Goal: Information Seeking & Learning: Learn about a topic

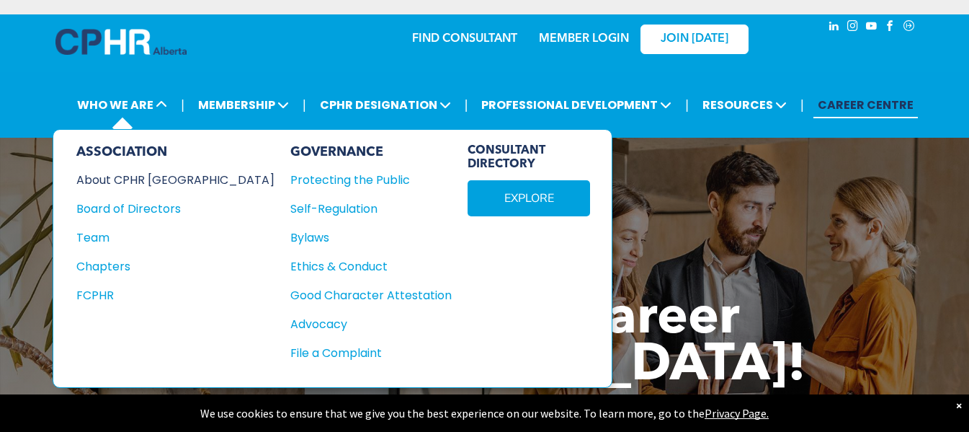
click at [110, 172] on div "About CPHR [GEOGRAPHIC_DATA]" at bounding box center [165, 180] width 179 height 18
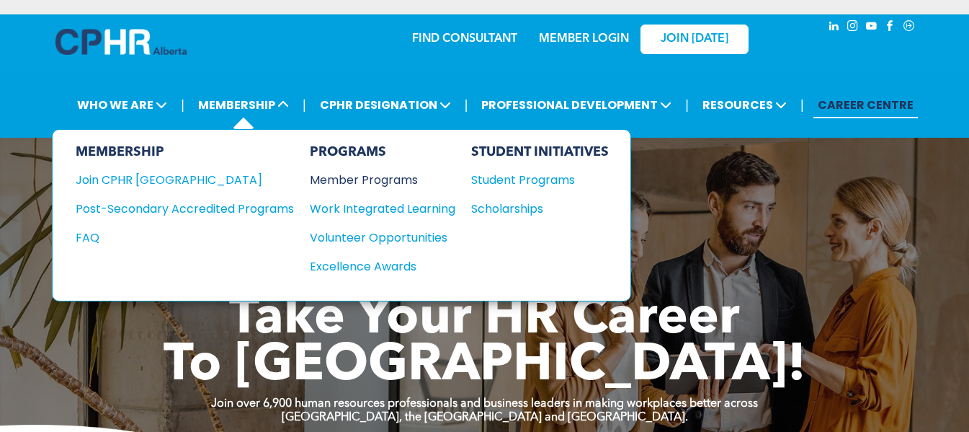
click at [355, 179] on div "Member Programs" at bounding box center [375, 180] width 131 height 18
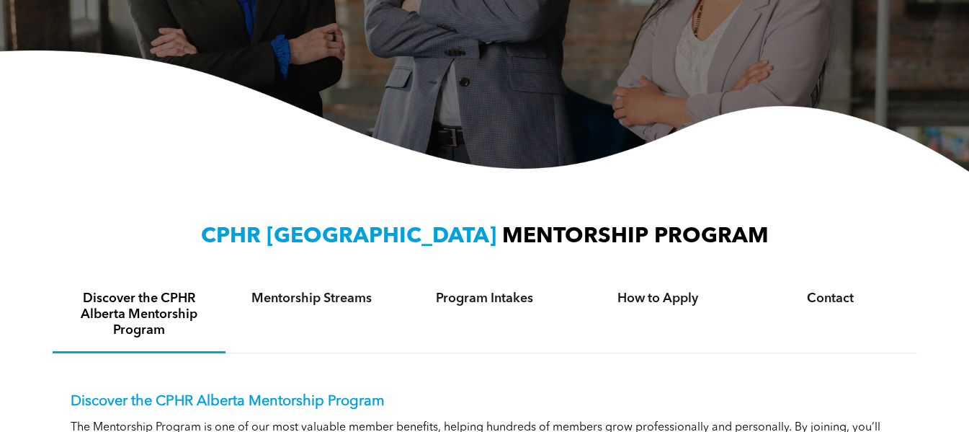
scroll to position [432, 0]
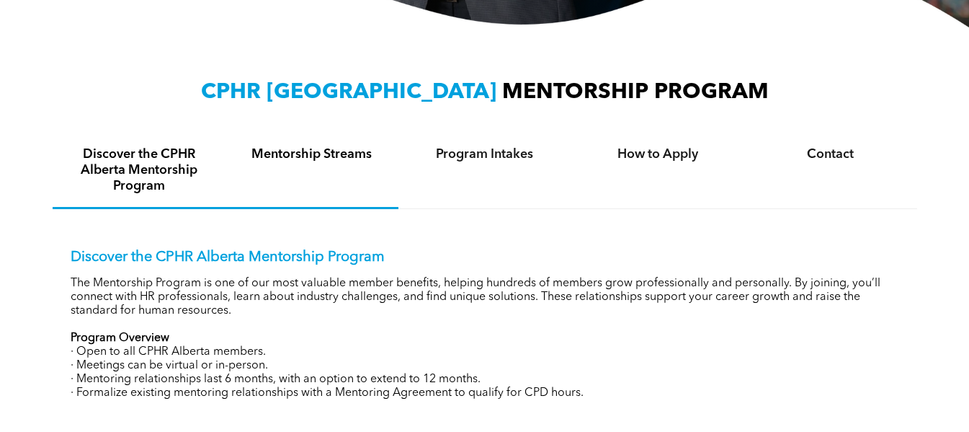
click at [208, 170] on h4 "Discover the CPHR Alberta Mentorship Program" at bounding box center [139, 170] width 147 height 48
click at [253, 165] on div "Mentorship Streams" at bounding box center [312, 171] width 173 height 76
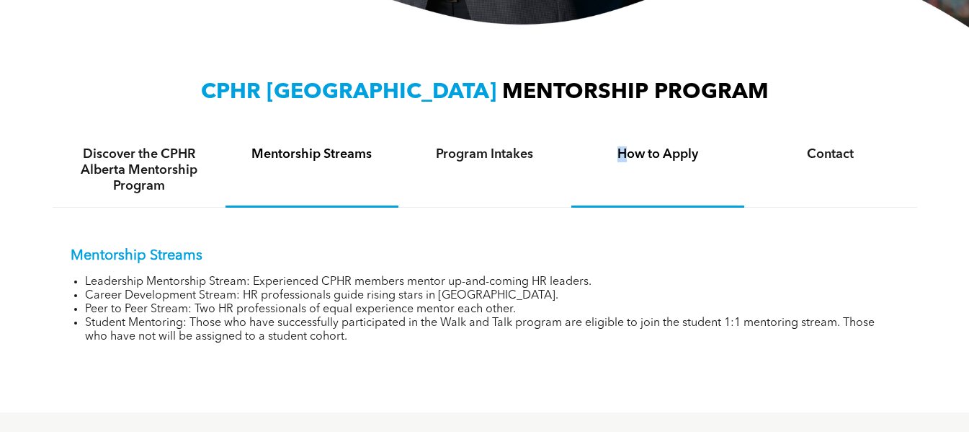
click at [615, 179] on div "How to Apply" at bounding box center [658, 170] width 173 height 74
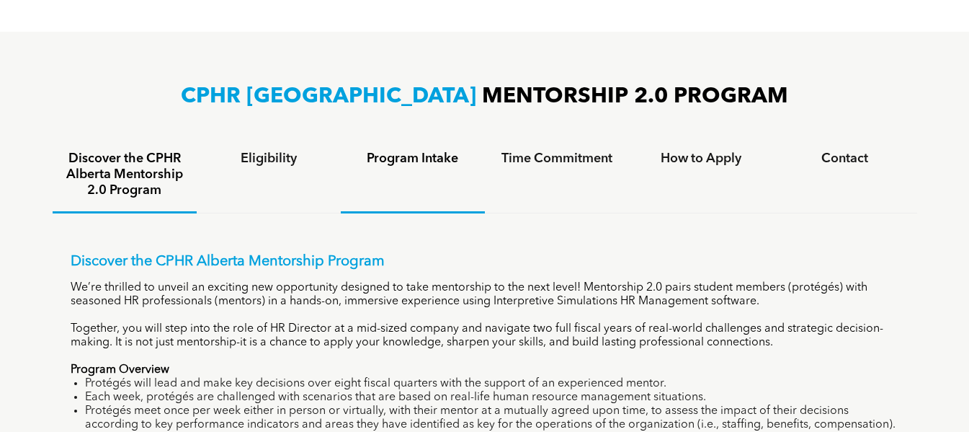
scroll to position [865, 0]
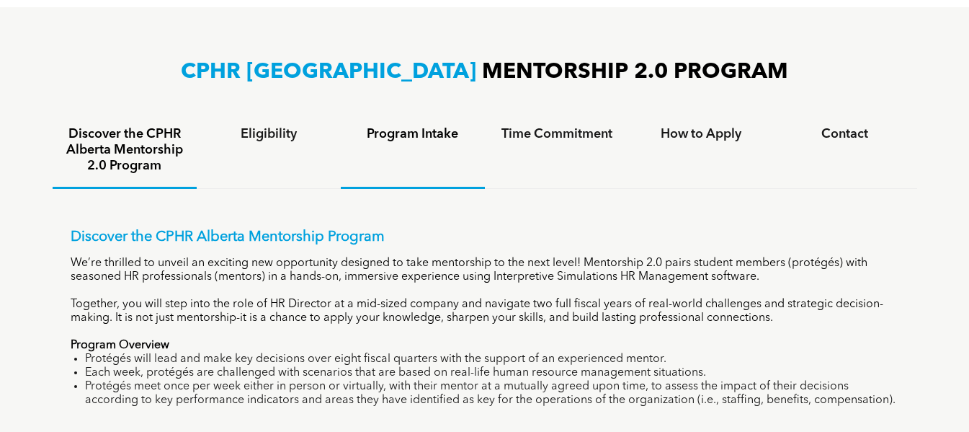
click at [370, 151] on div "Program Intake" at bounding box center [413, 151] width 144 height 76
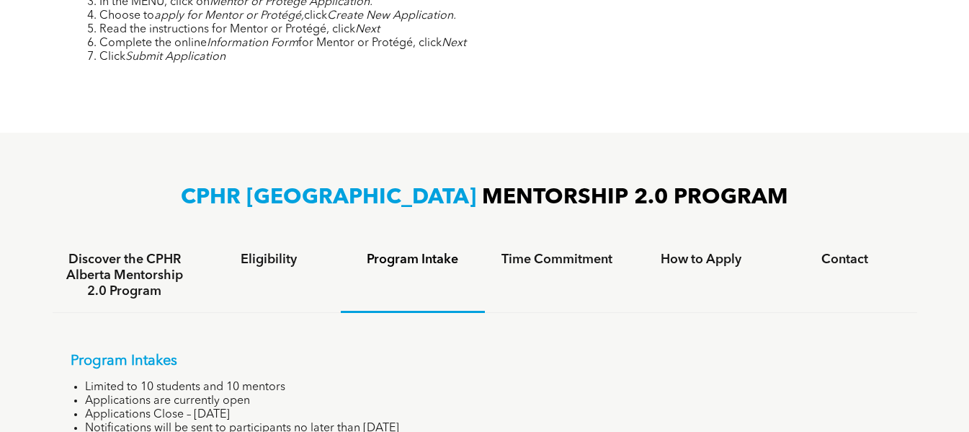
scroll to position [649, 0]
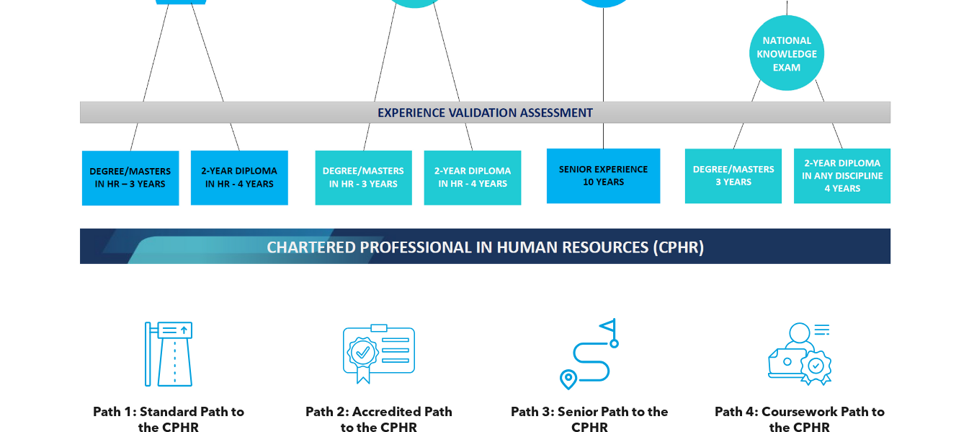
scroll to position [1513, 0]
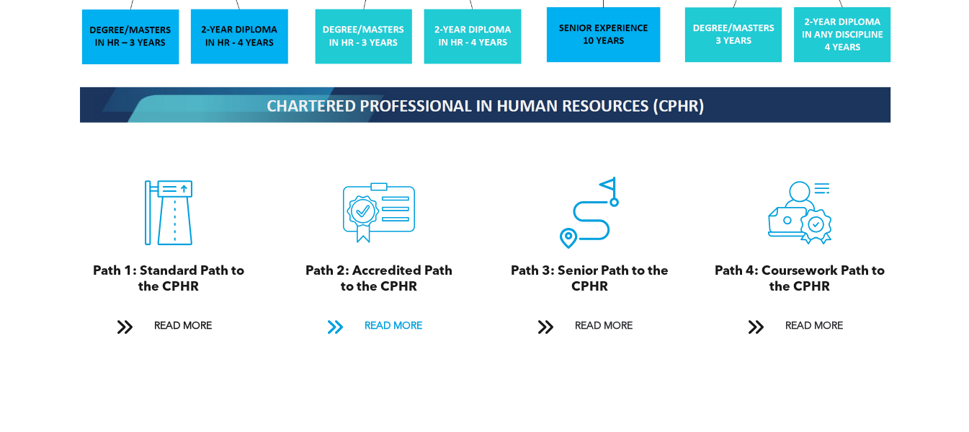
click at [370, 313] on span "READ MORE" at bounding box center [394, 326] width 68 height 27
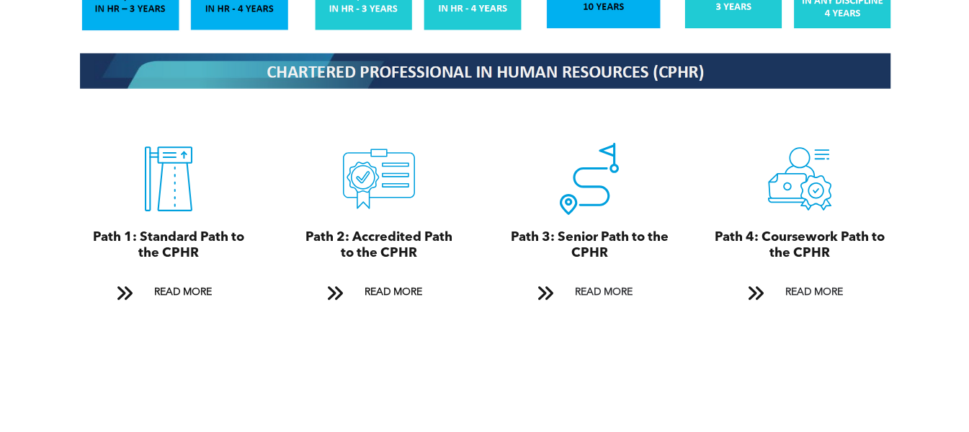
scroll to position [1908, 0]
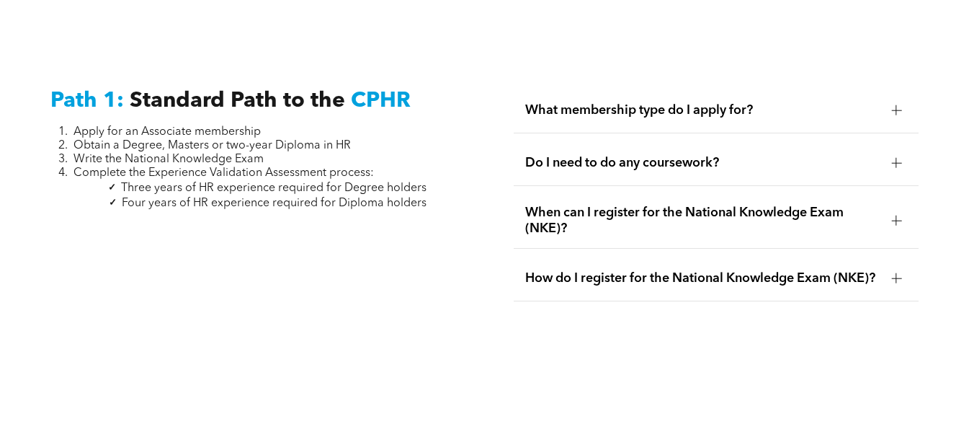
click at [837, 193] on div "When can I register for the National Knowledge Exam (NKE)?" at bounding box center [716, 220] width 405 height 55
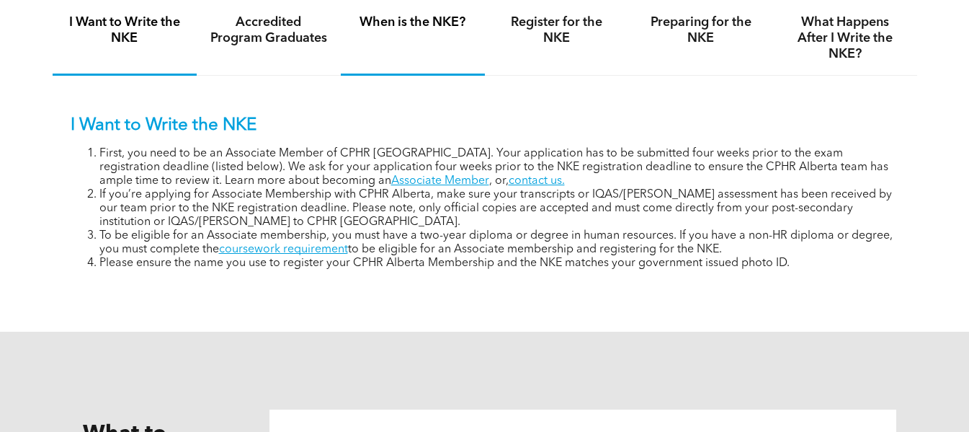
scroll to position [1009, 0]
